Goal: Obtain resource: Download file/media

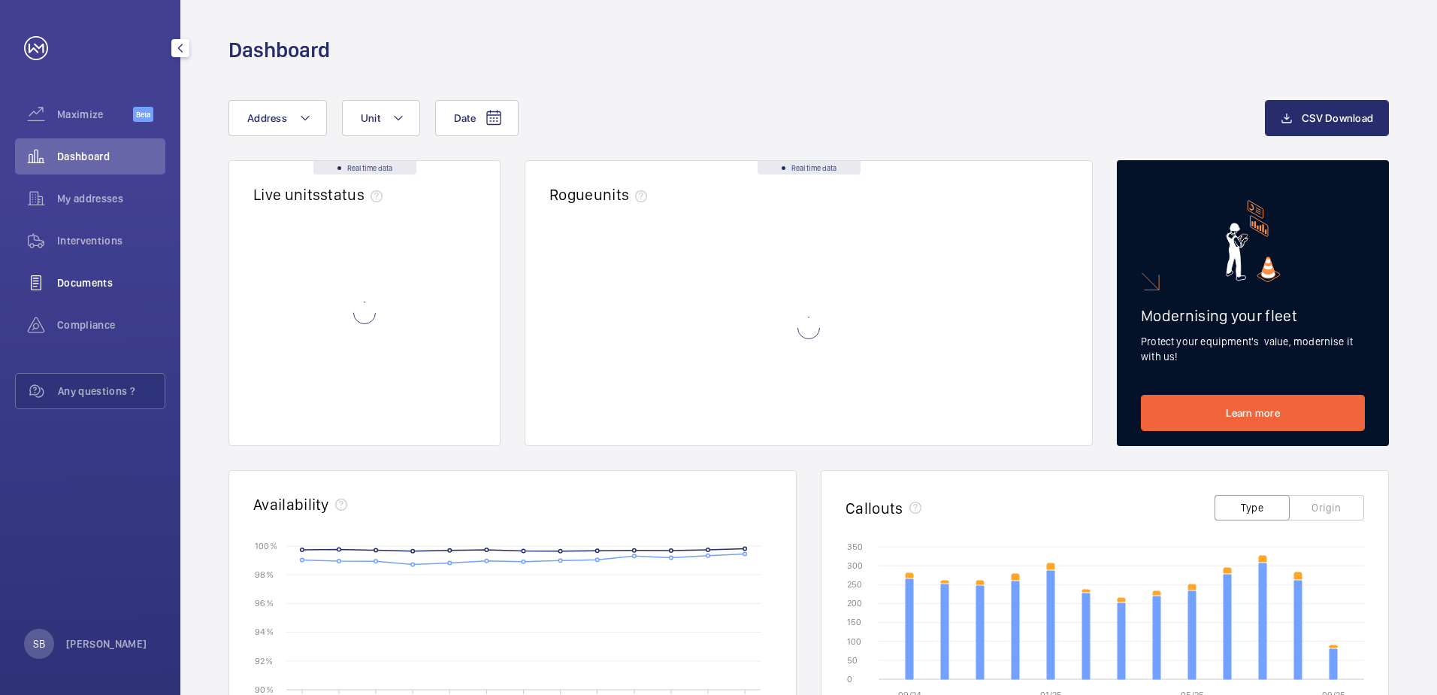
click at [79, 282] on span "Documents" at bounding box center [111, 282] width 108 height 15
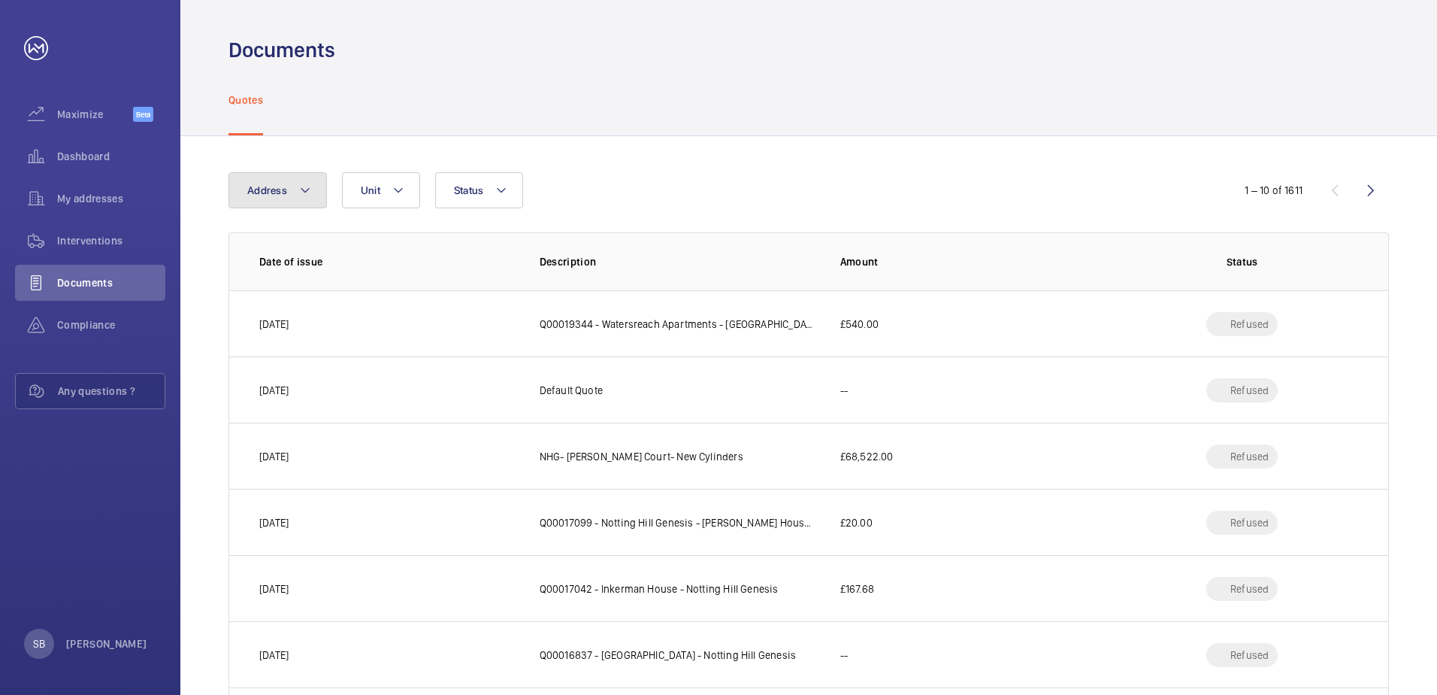
click at [304, 189] on mat-icon at bounding box center [305, 190] width 12 height 18
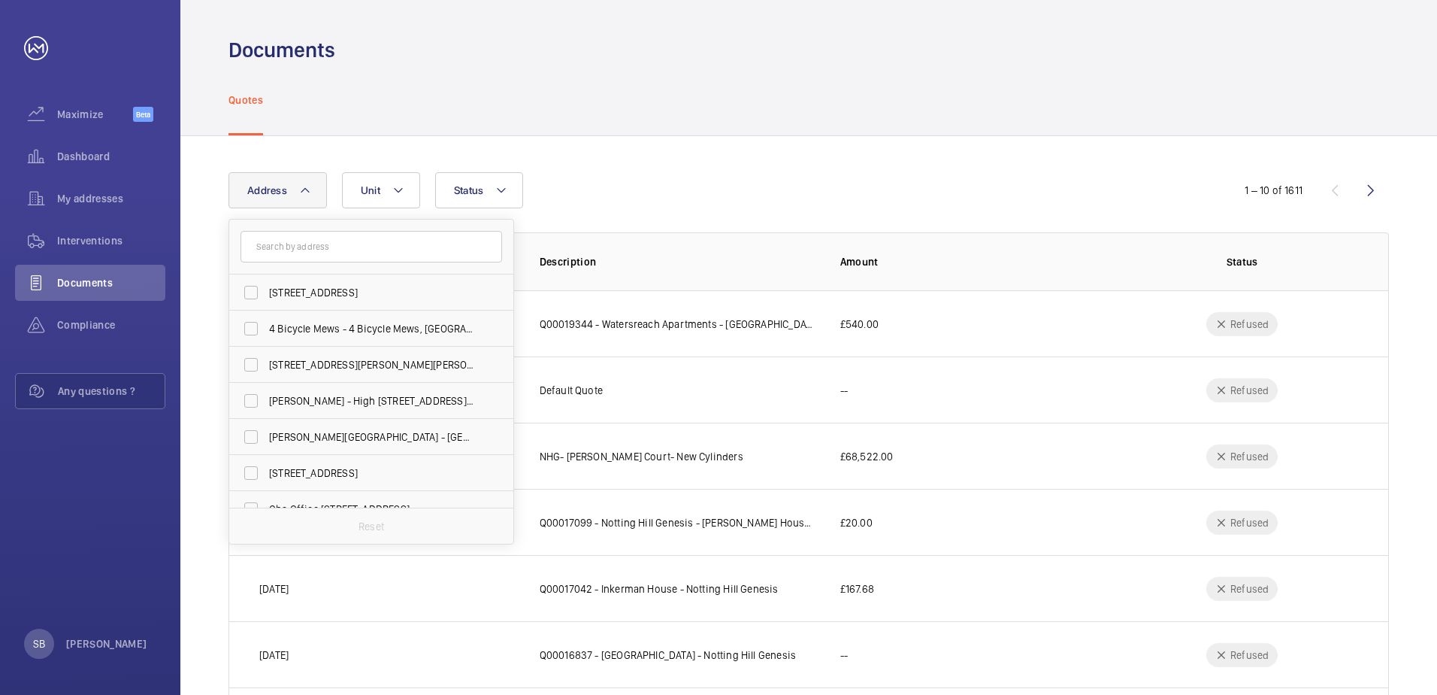
click at [295, 253] on input "text" at bounding box center [372, 247] width 262 height 32
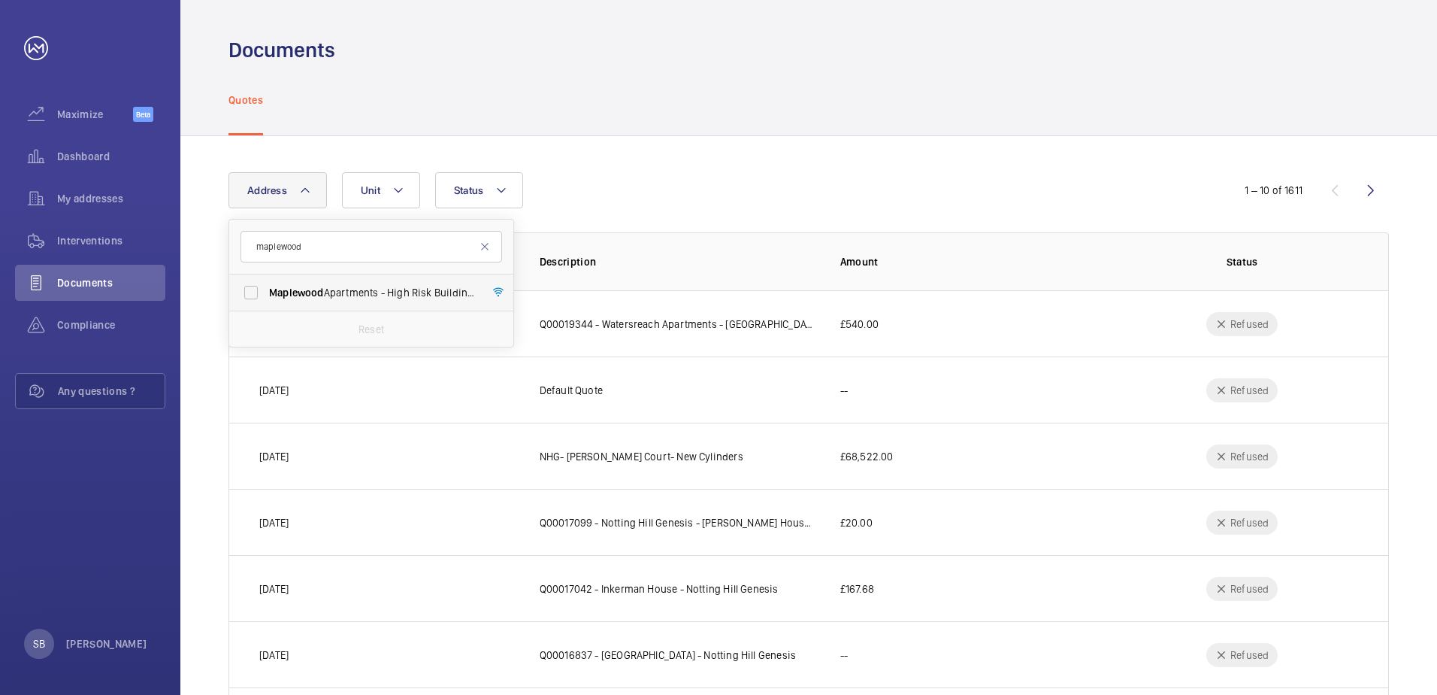
type input "maplewood"
click at [356, 285] on span "Maplewood Apartments - High Risk Building - [GEOGRAPHIC_DATA]" at bounding box center [372, 292] width 207 height 15
click at [266, 285] on input "Maplewood Apartments - High Risk Building - [GEOGRAPHIC_DATA]" at bounding box center [251, 292] width 30 height 30
checkbox input "true"
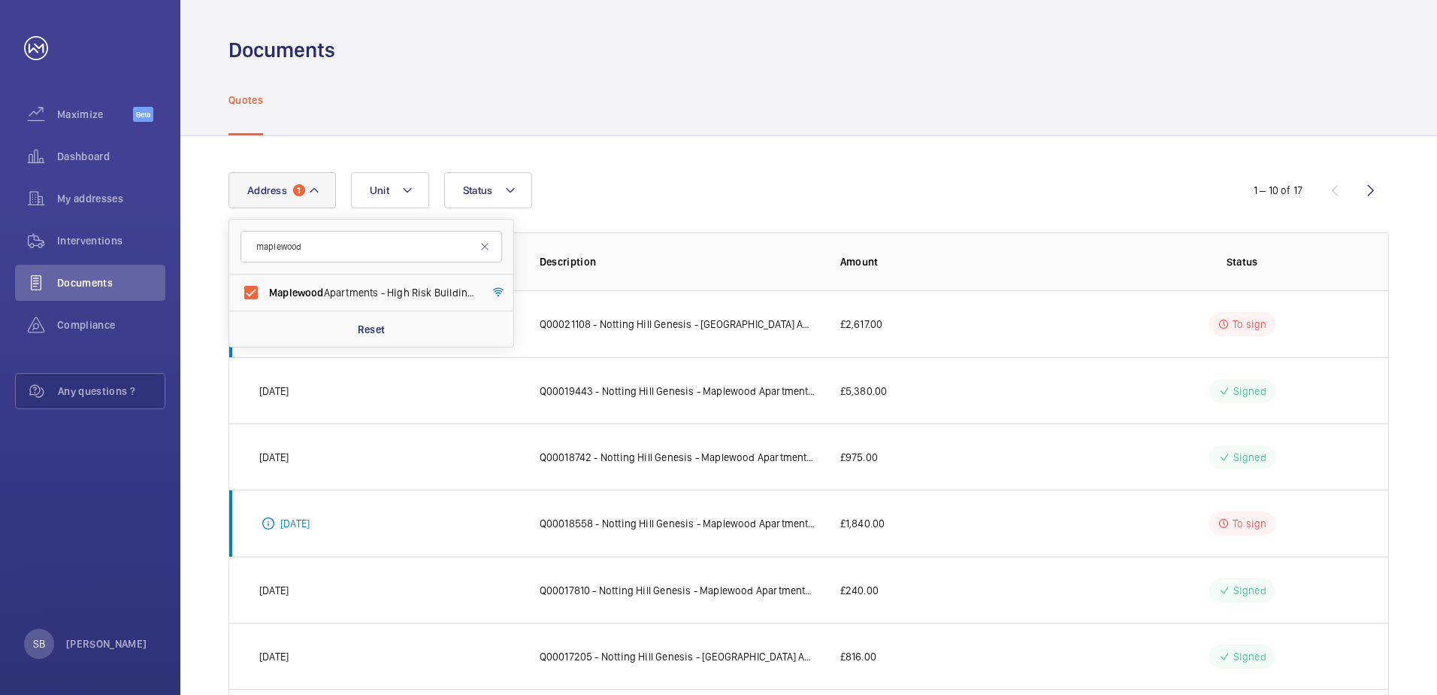
click at [788, 149] on div "Address [STREET_ADDRESS] Reset Unit Status 1 – 10 of 17 Date of issue Descripti…" at bounding box center [808, 563] width 1257 height 854
click at [767, 321] on p "Q00021108 - Notting Hill Genesis - [GEOGRAPHIC_DATA] Apartments - Supply and fi…" at bounding box center [678, 323] width 277 height 15
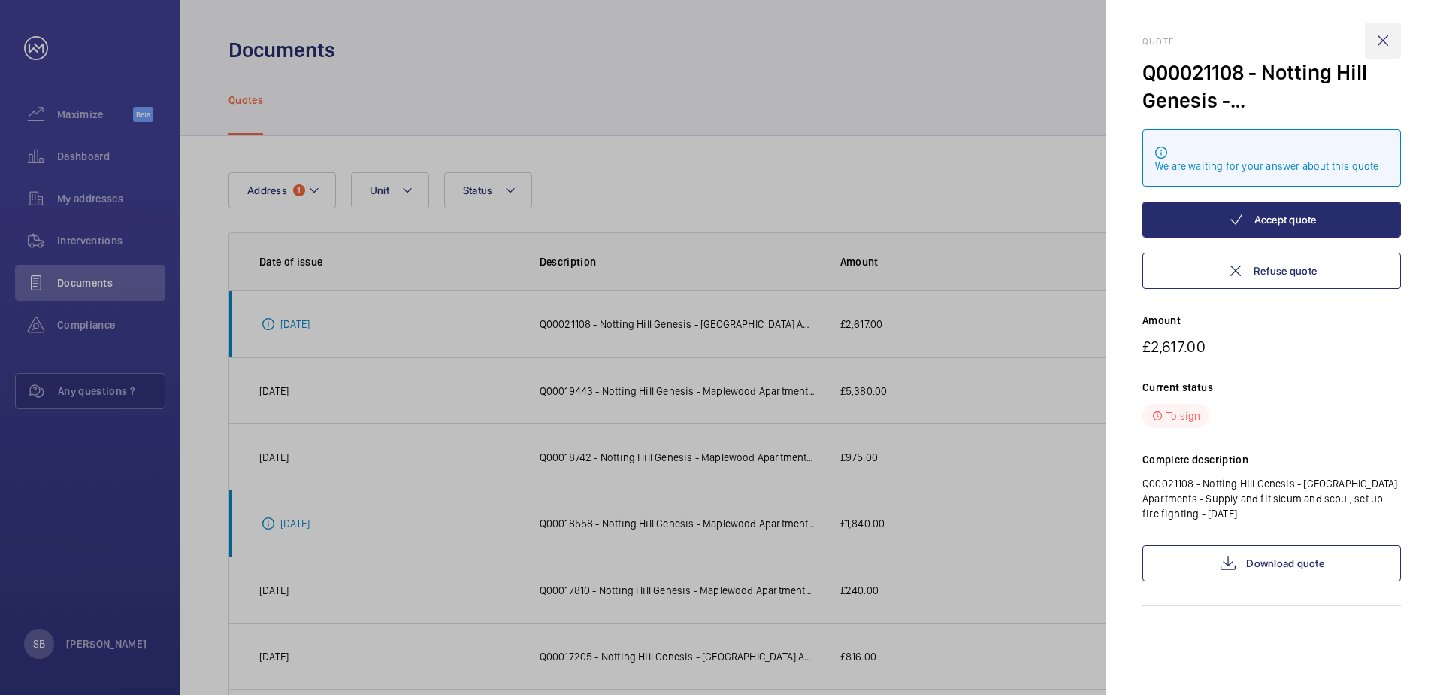
click at [1386, 41] on wm-front-icon-button at bounding box center [1383, 41] width 36 height 36
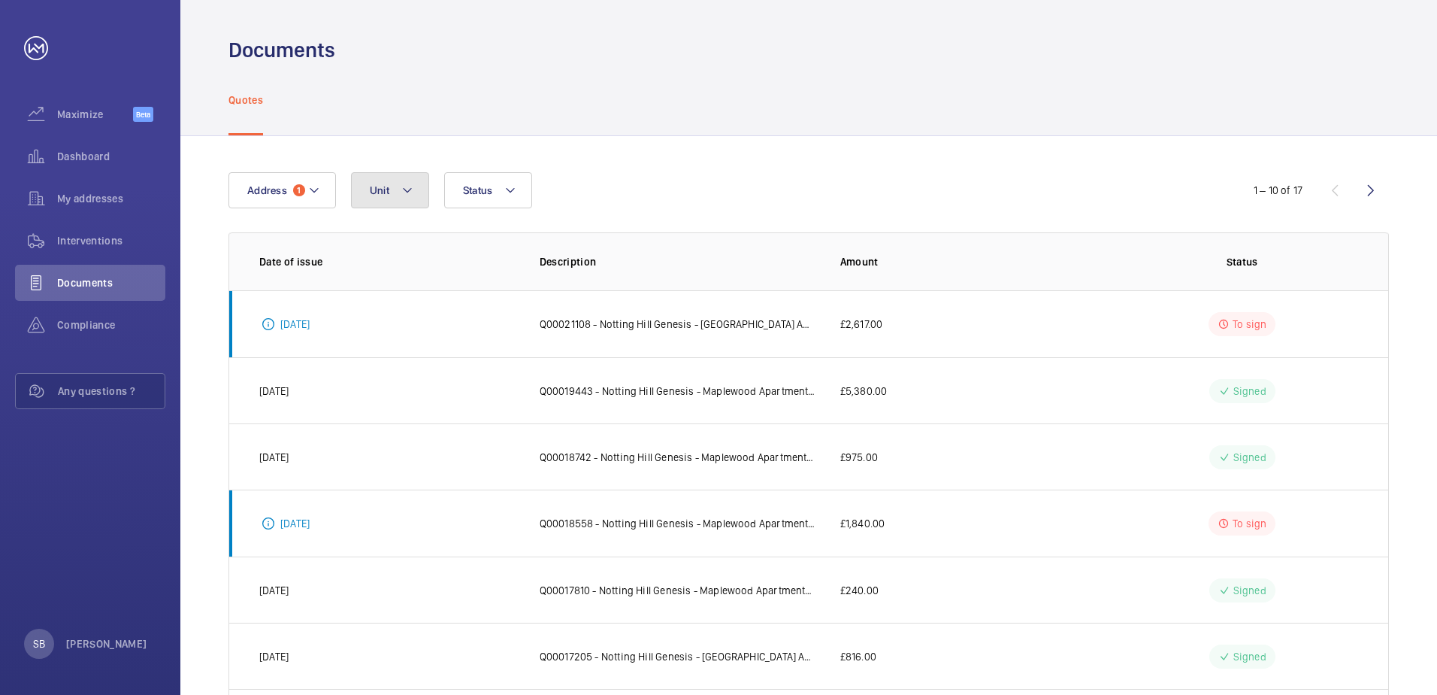
click at [401, 189] on mat-icon at bounding box center [407, 190] width 12 height 18
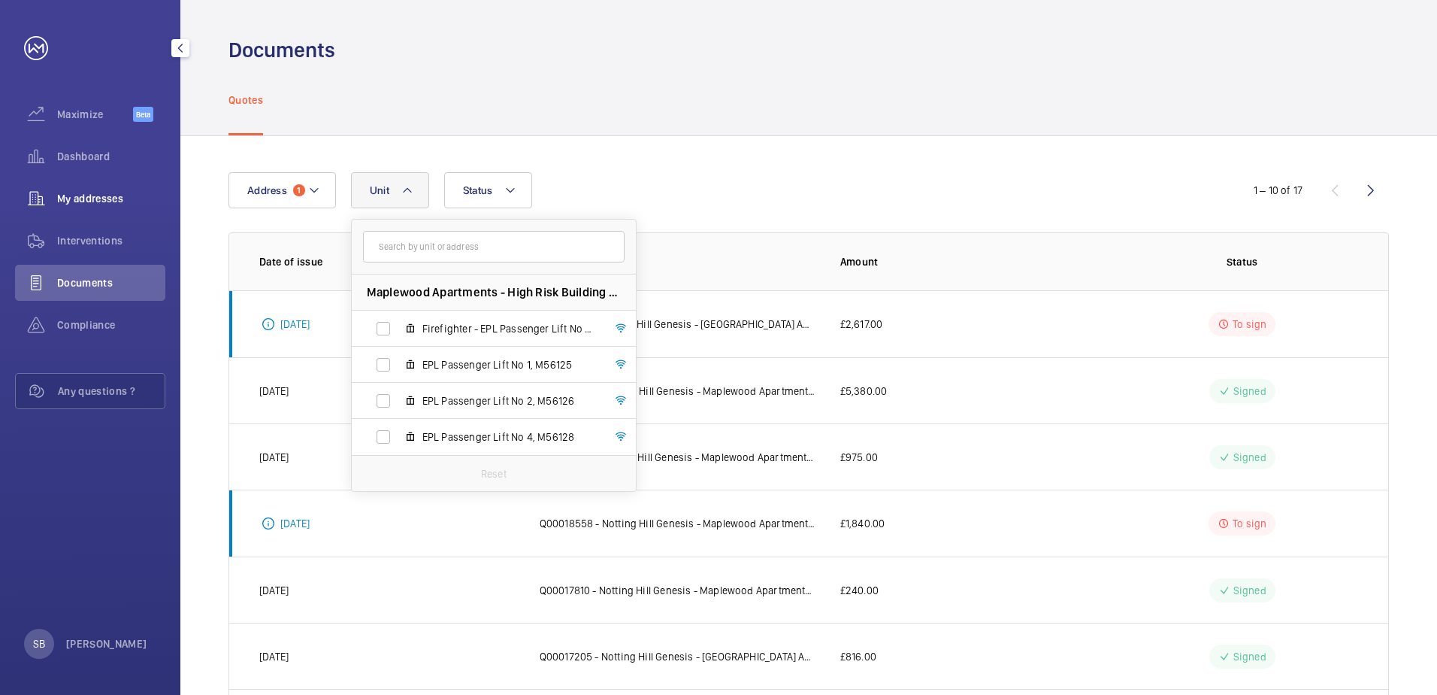
click at [74, 196] on span "My addresses" at bounding box center [111, 198] width 108 height 15
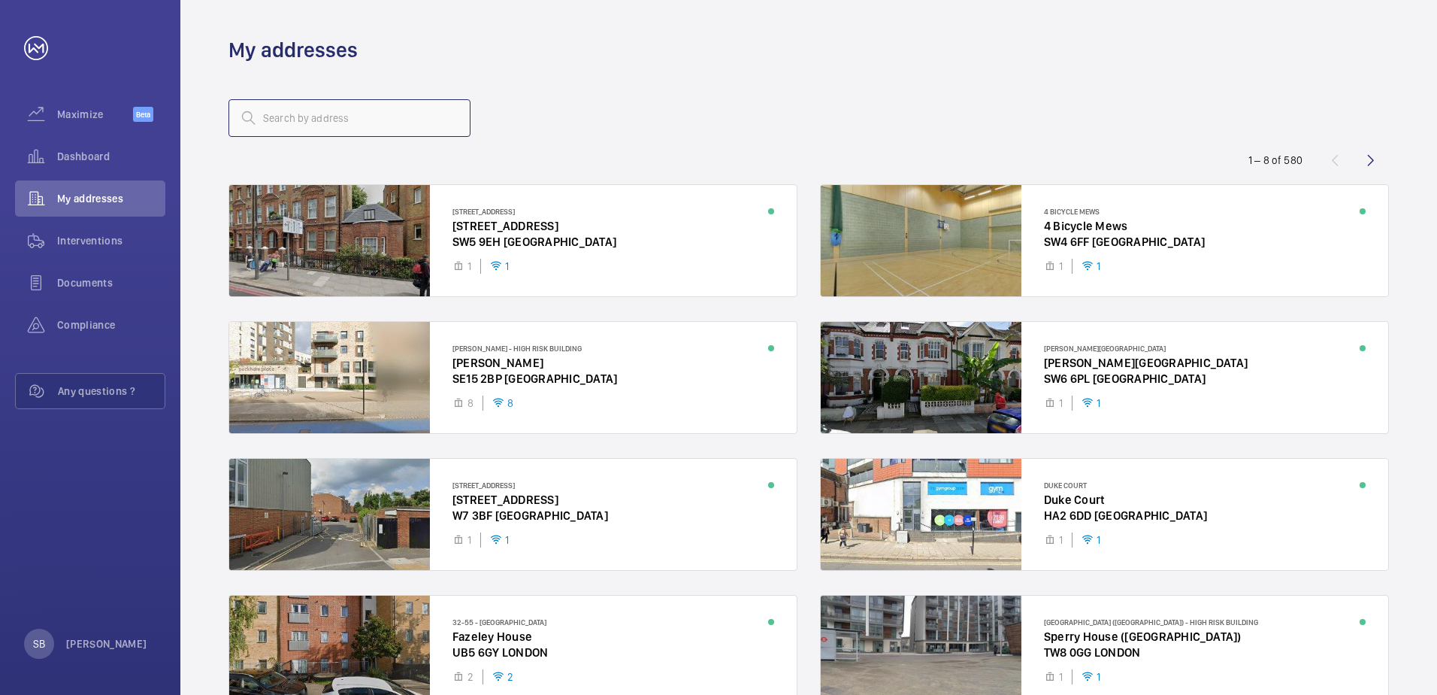
click at [374, 123] on input "text" at bounding box center [350, 118] width 242 height 38
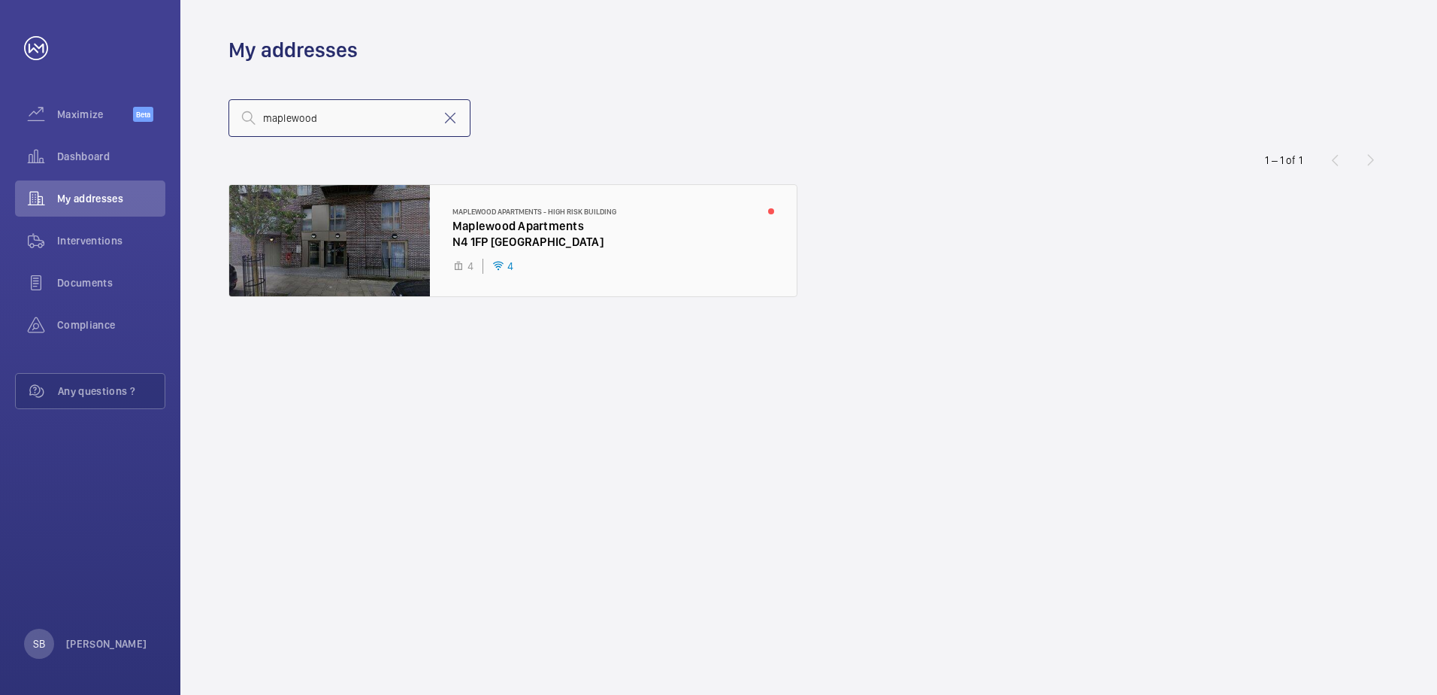
type input "maplewood"
click at [504, 227] on div at bounding box center [513, 240] width 568 height 111
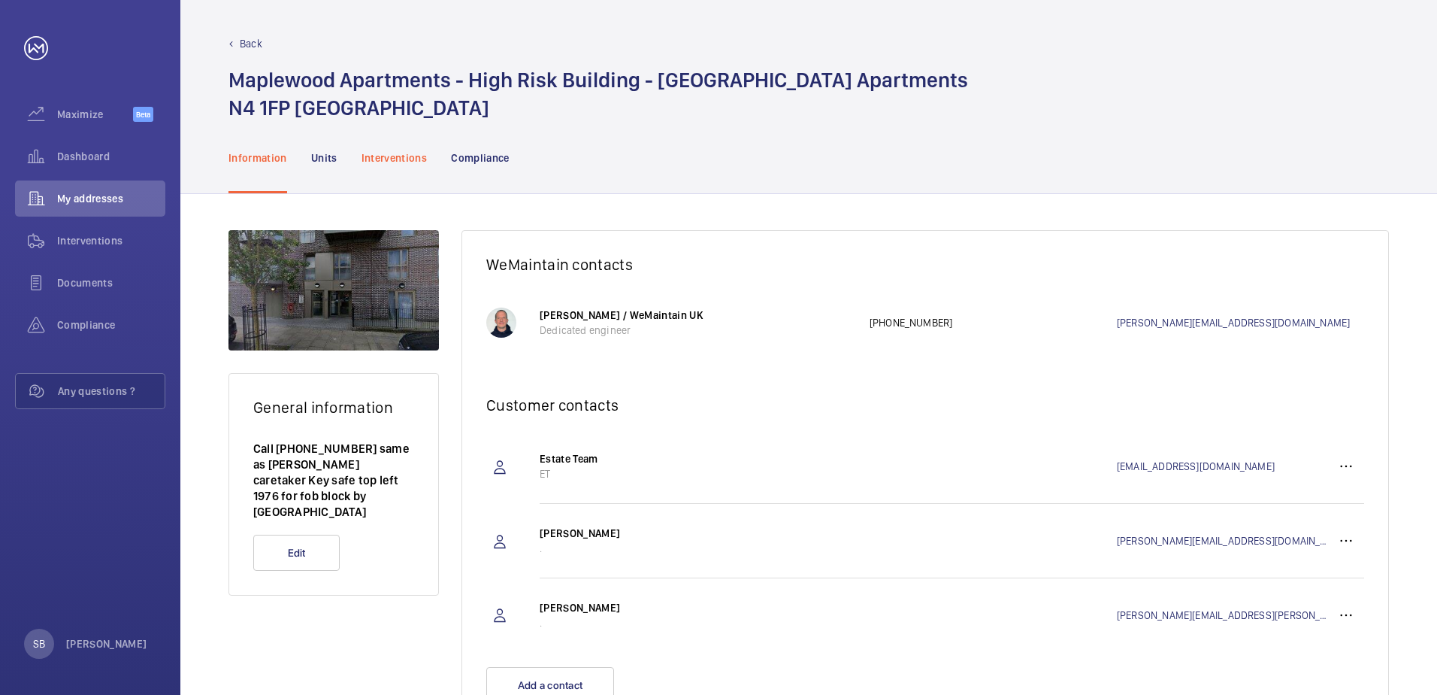
click at [395, 149] on div "Interventions" at bounding box center [395, 157] width 66 height 71
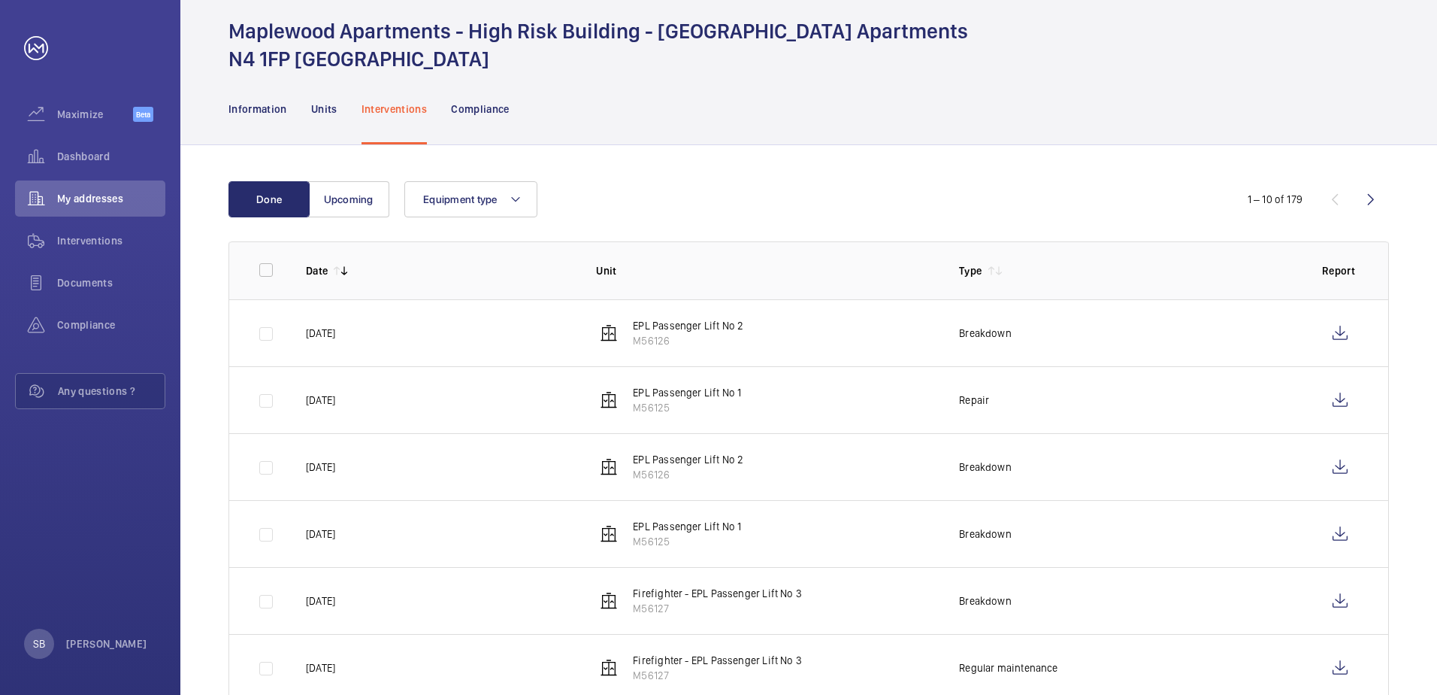
scroll to position [75, 0]
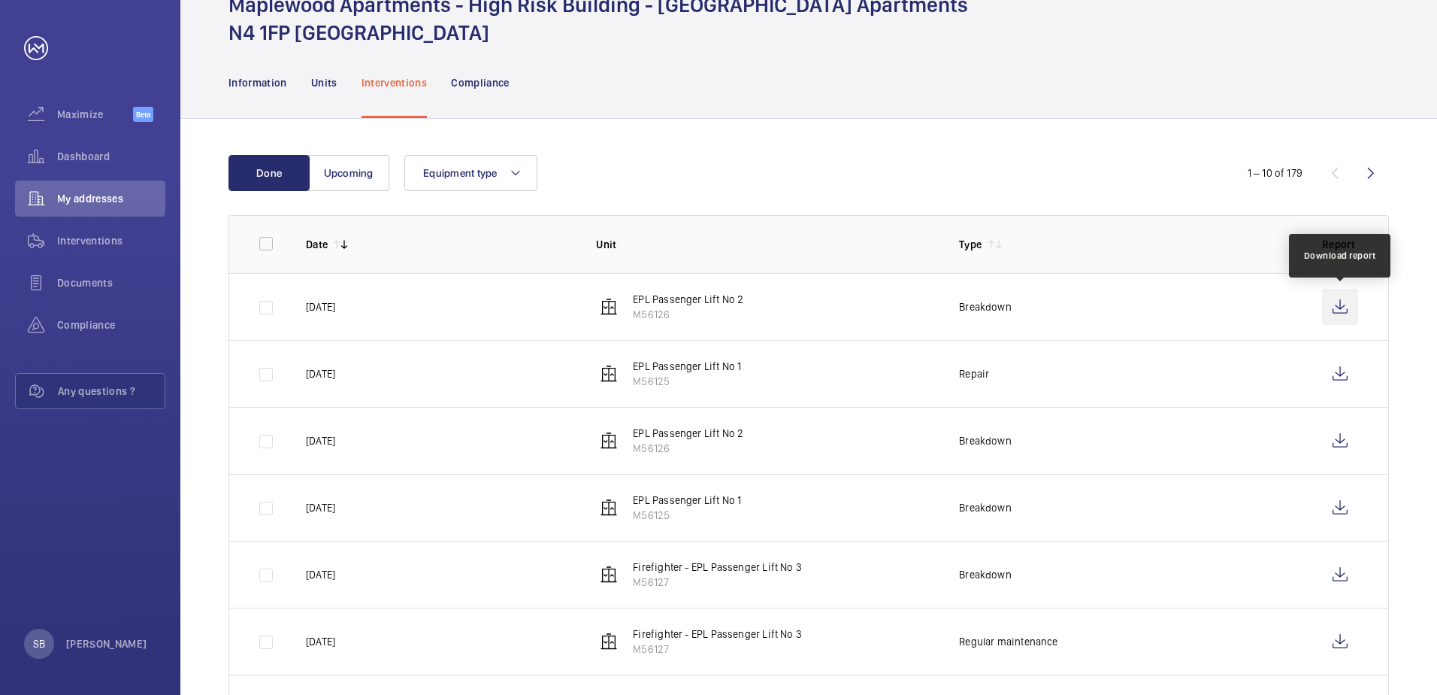
click at [1345, 307] on wm-front-icon-button at bounding box center [1340, 307] width 36 height 36
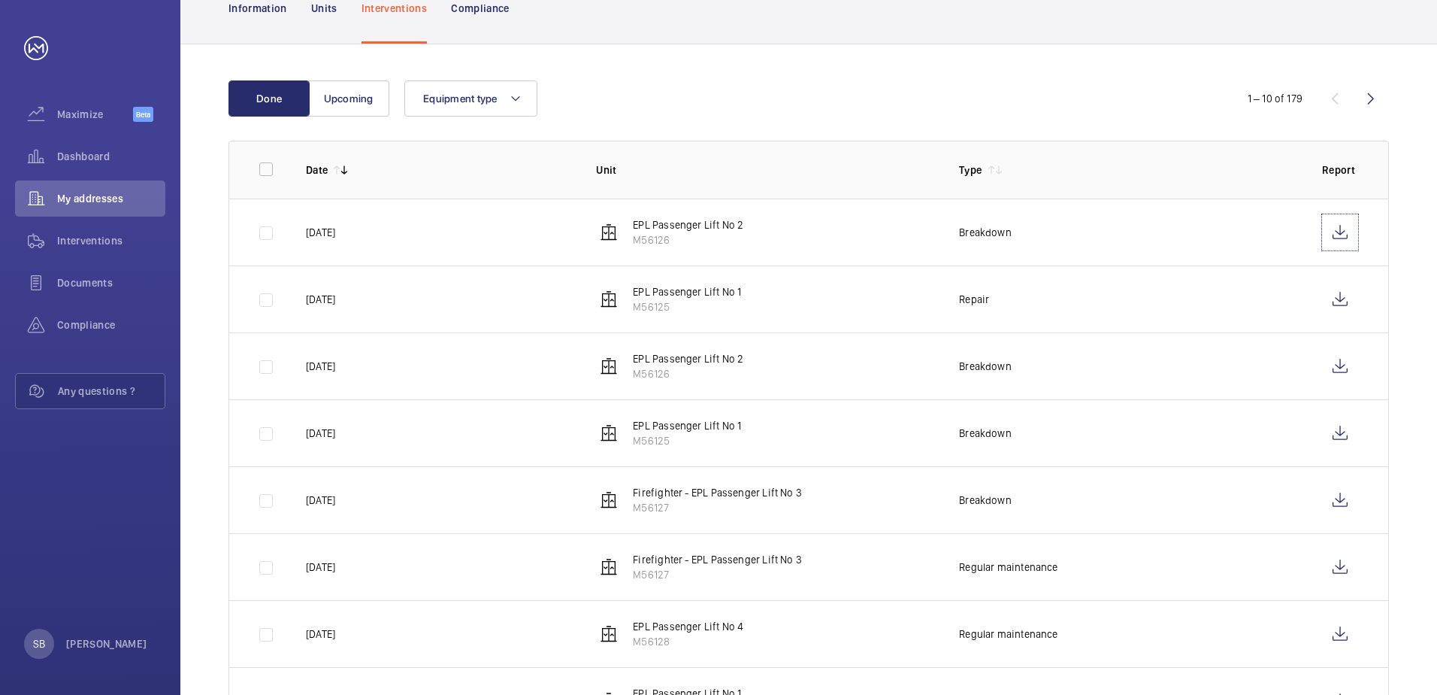
scroll to position [150, 0]
click at [1340, 302] on wm-front-icon-button at bounding box center [1340, 298] width 36 height 36
click at [1343, 496] on wm-front-icon-button at bounding box center [1340, 499] width 36 height 36
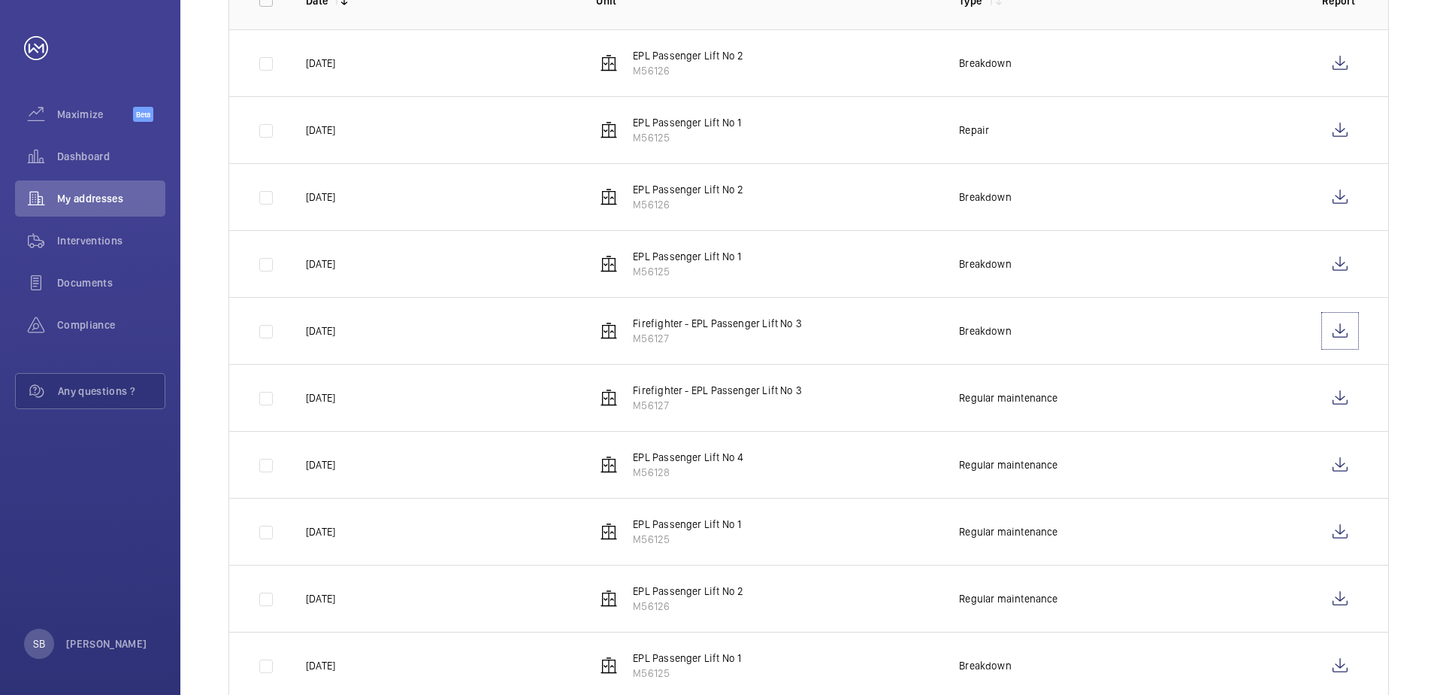
scroll to position [359, 0]
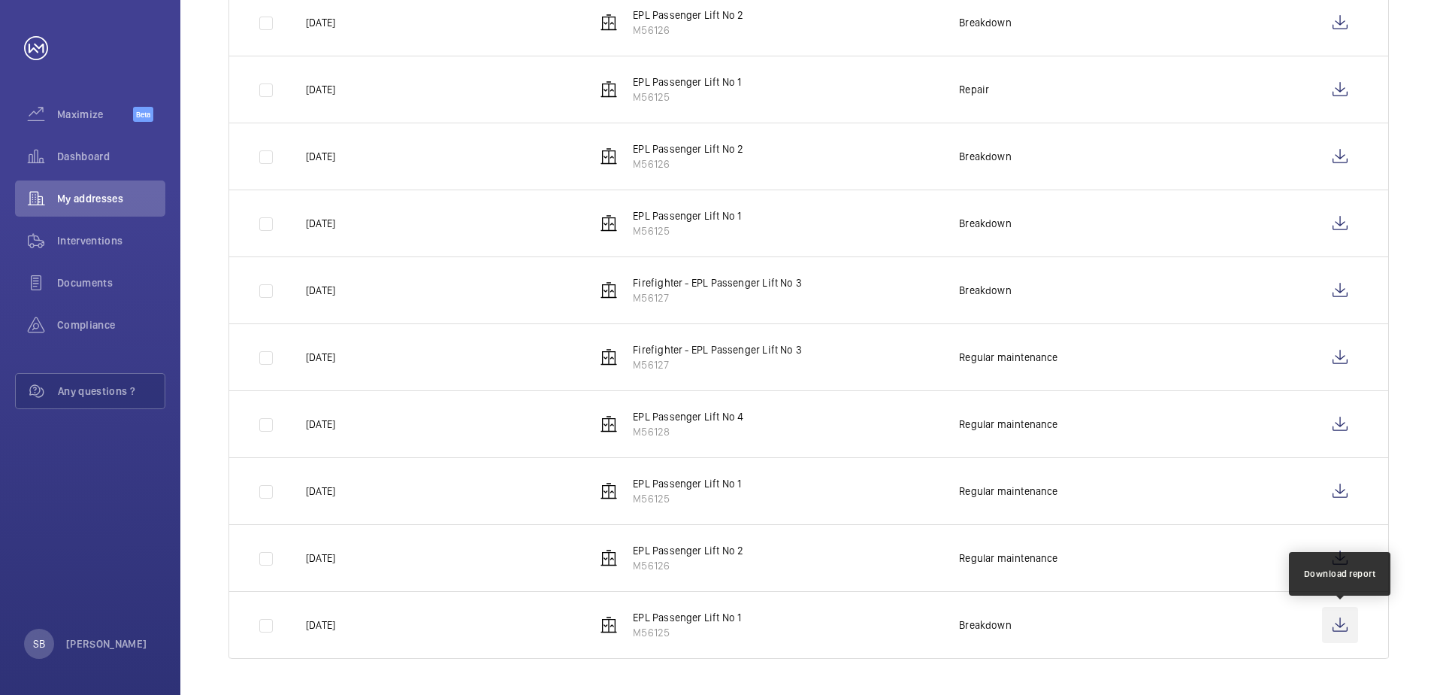
click at [1346, 623] on wm-front-icon-button at bounding box center [1340, 625] width 36 height 36
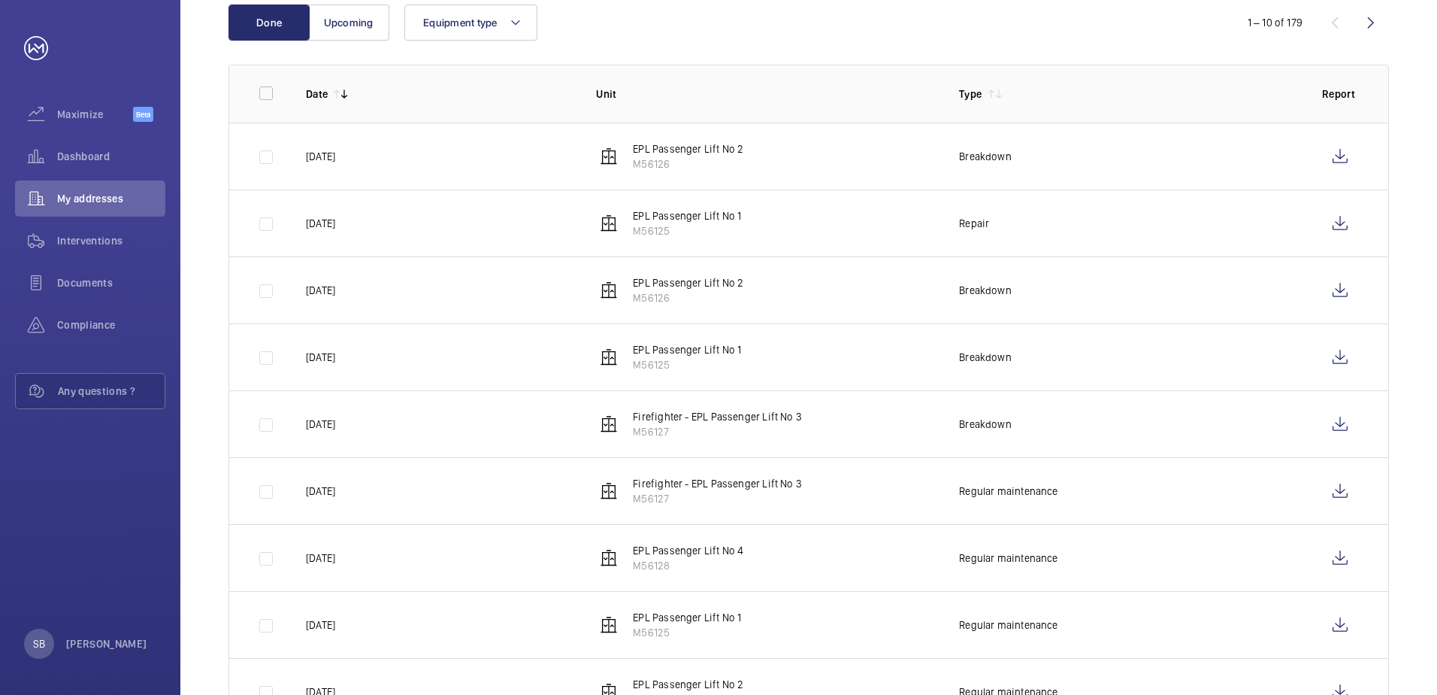
scroll to position [0, 0]
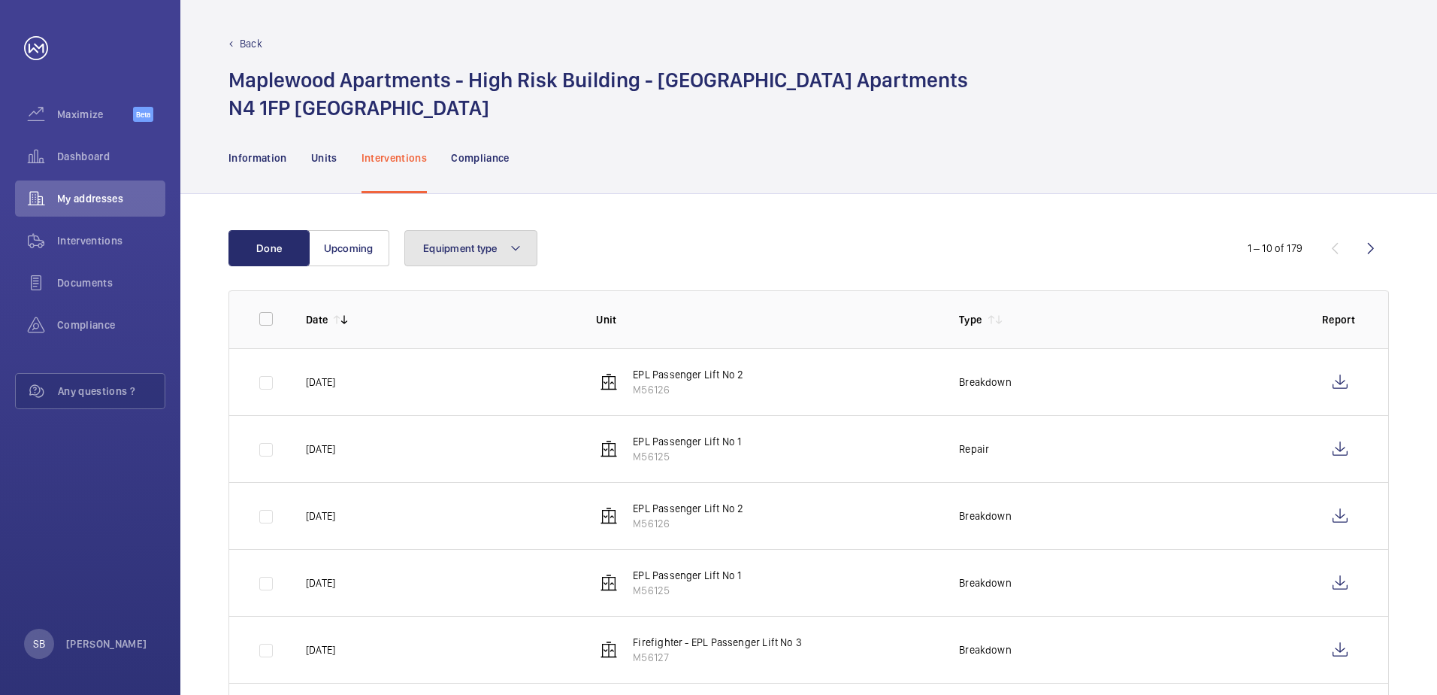
click at [510, 247] on mat-icon at bounding box center [516, 248] width 12 height 18
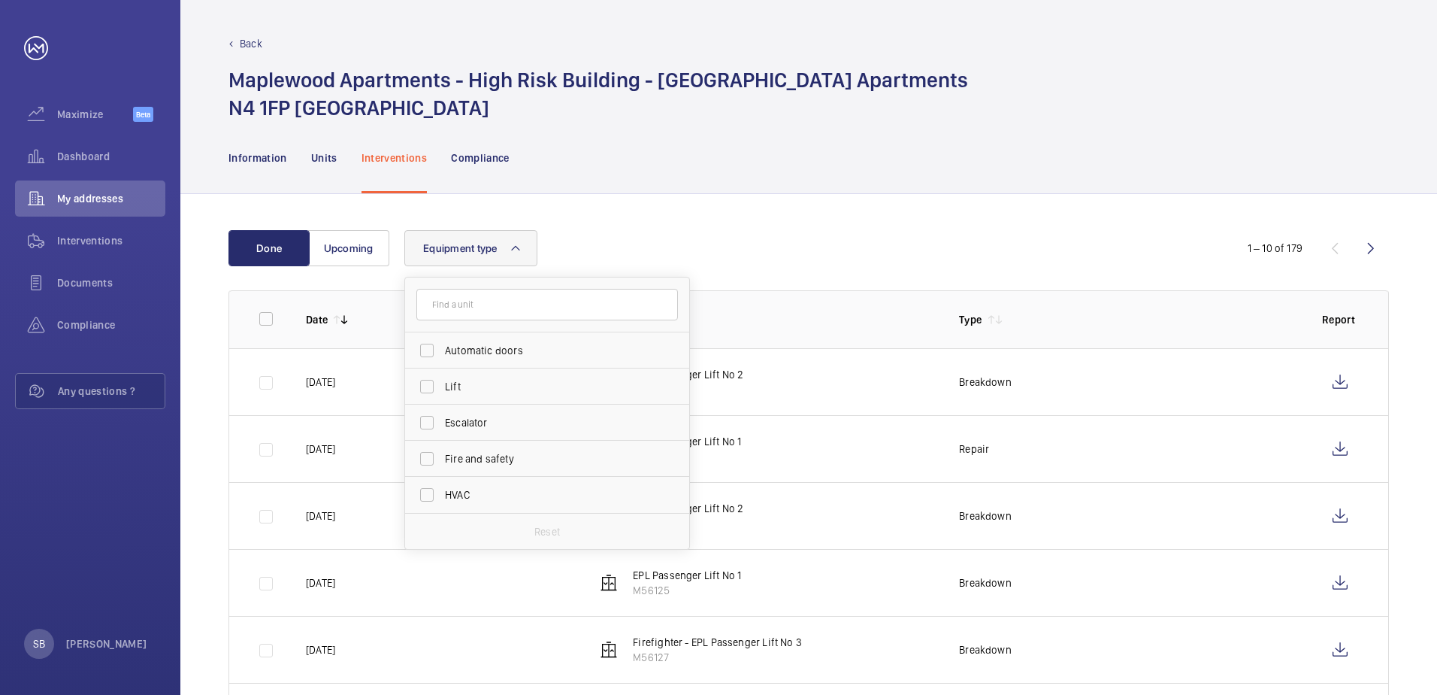
click at [512, 247] on mat-icon at bounding box center [516, 248] width 12 height 18
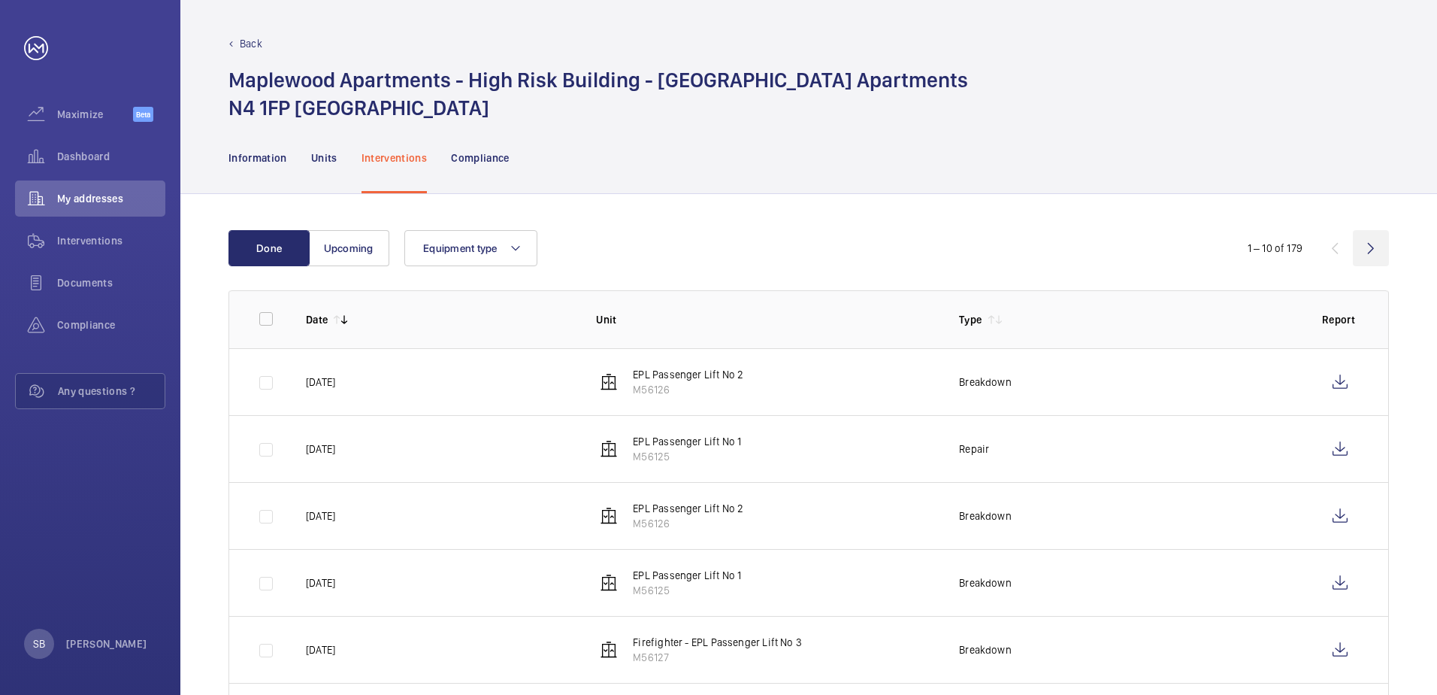
click at [1376, 253] on wm-front-icon-button at bounding box center [1371, 248] width 36 height 36
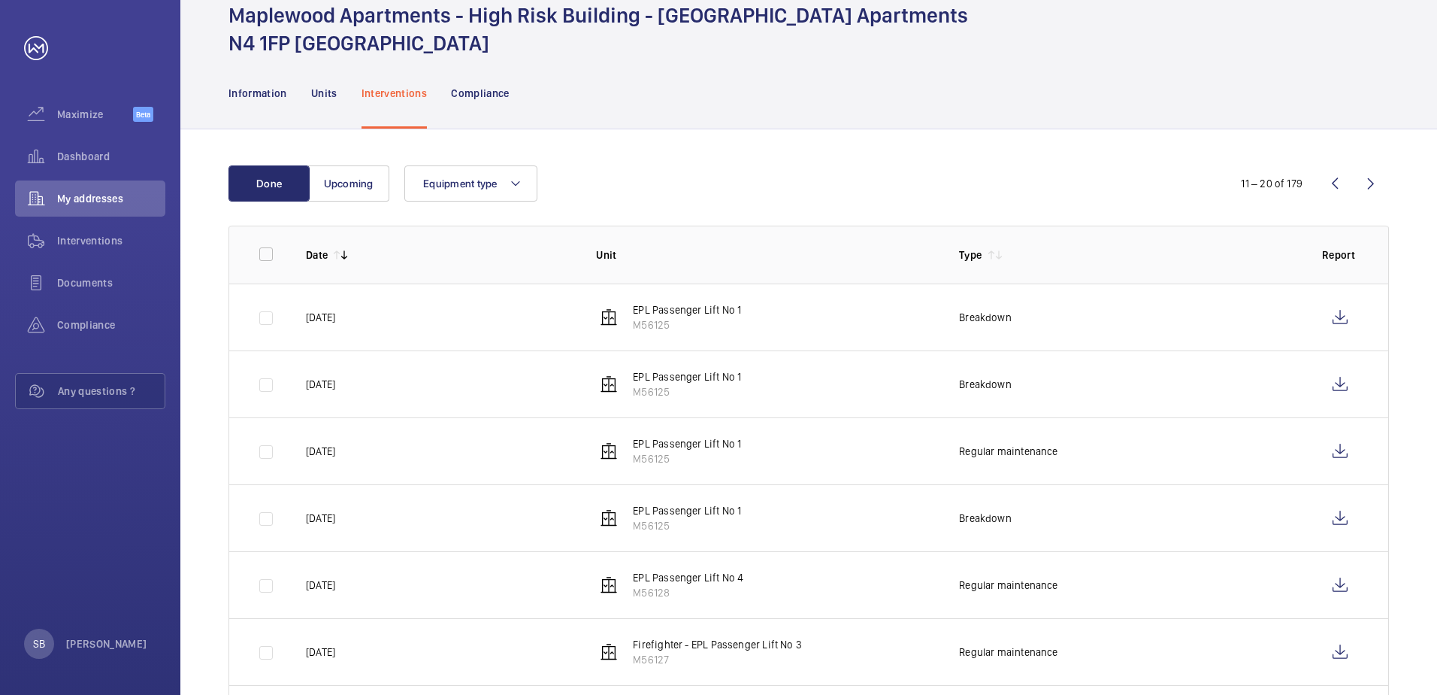
scroll to position [59, 0]
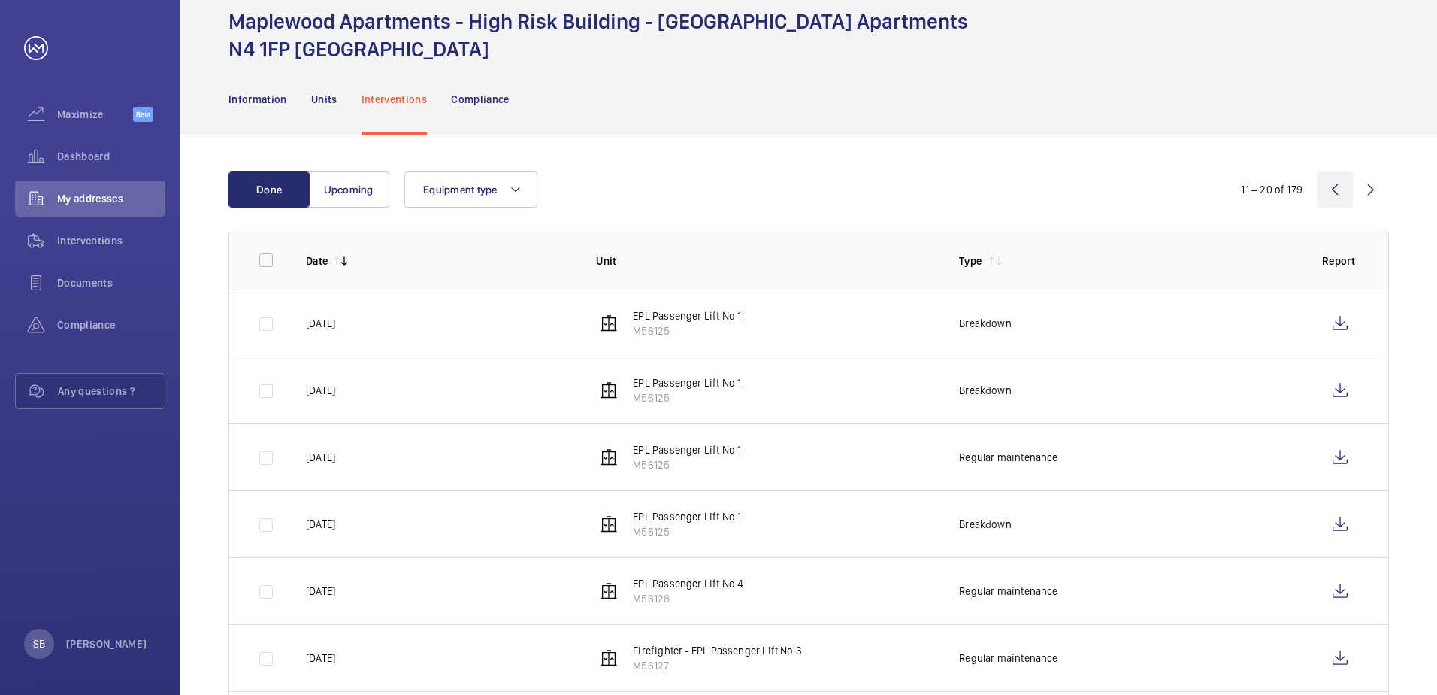
click at [1330, 189] on wm-front-icon-button at bounding box center [1335, 189] width 36 height 36
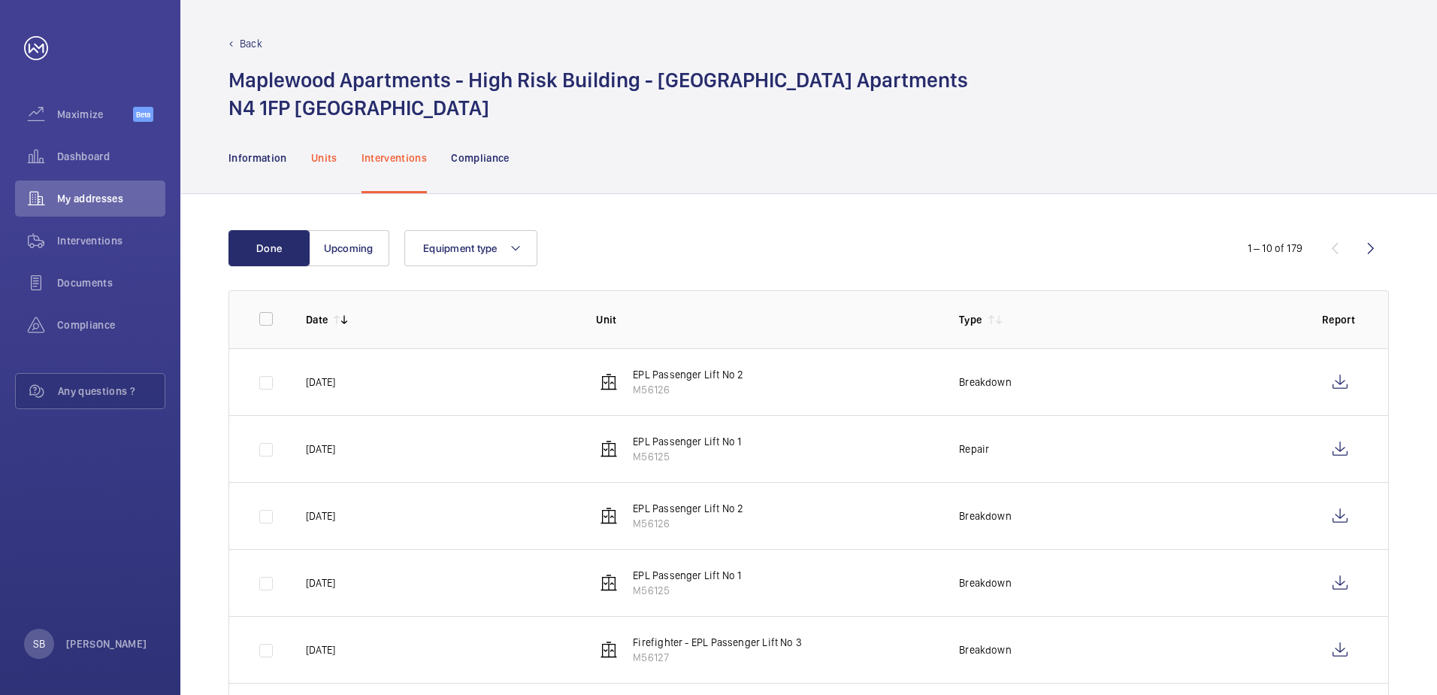
click at [324, 160] on p "Units" at bounding box center [324, 157] width 26 height 15
